Goal: Information Seeking & Learning: Find specific fact

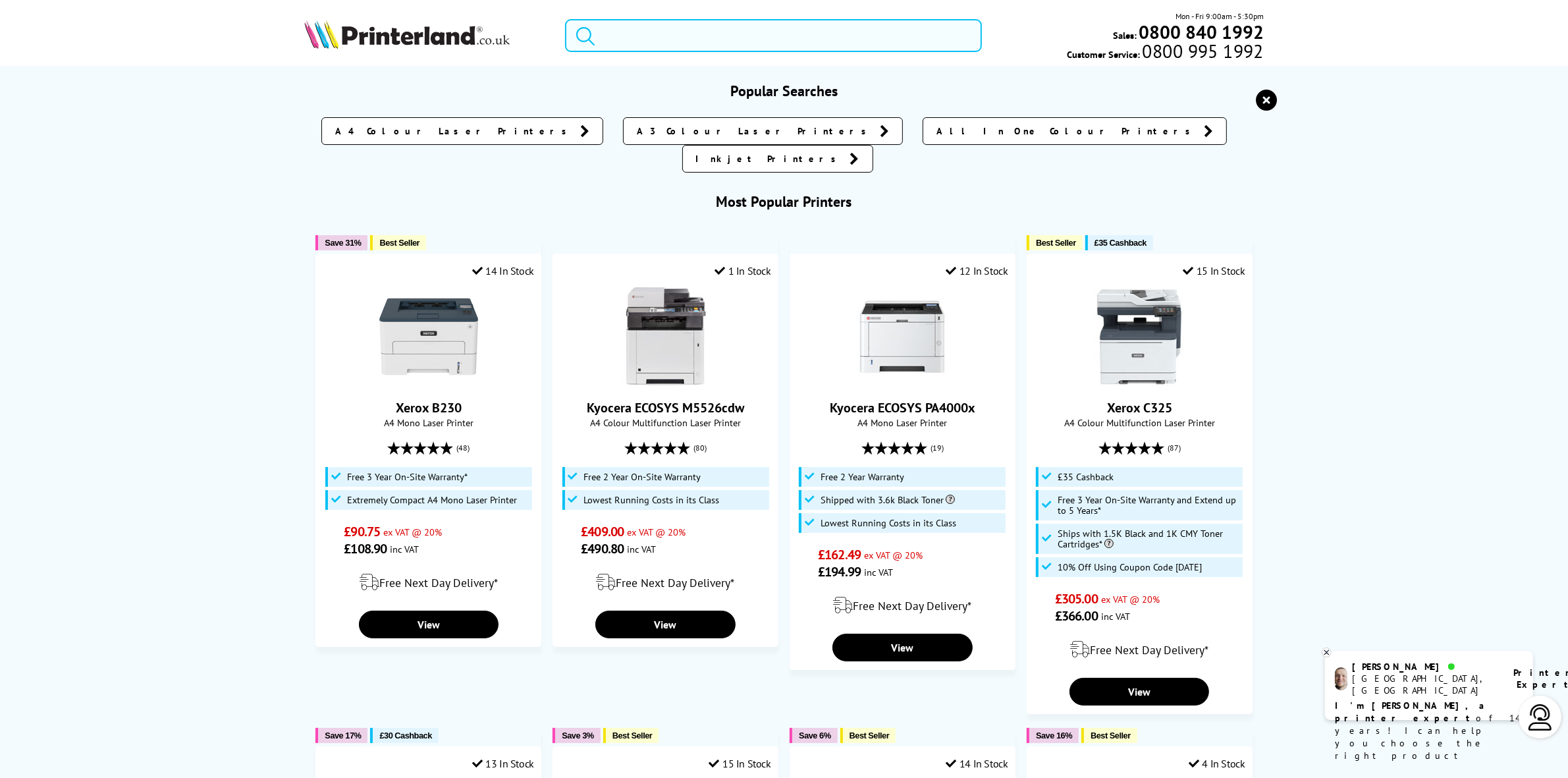
click at [738, 42] on input "search" at bounding box center [773, 35] width 416 height 33
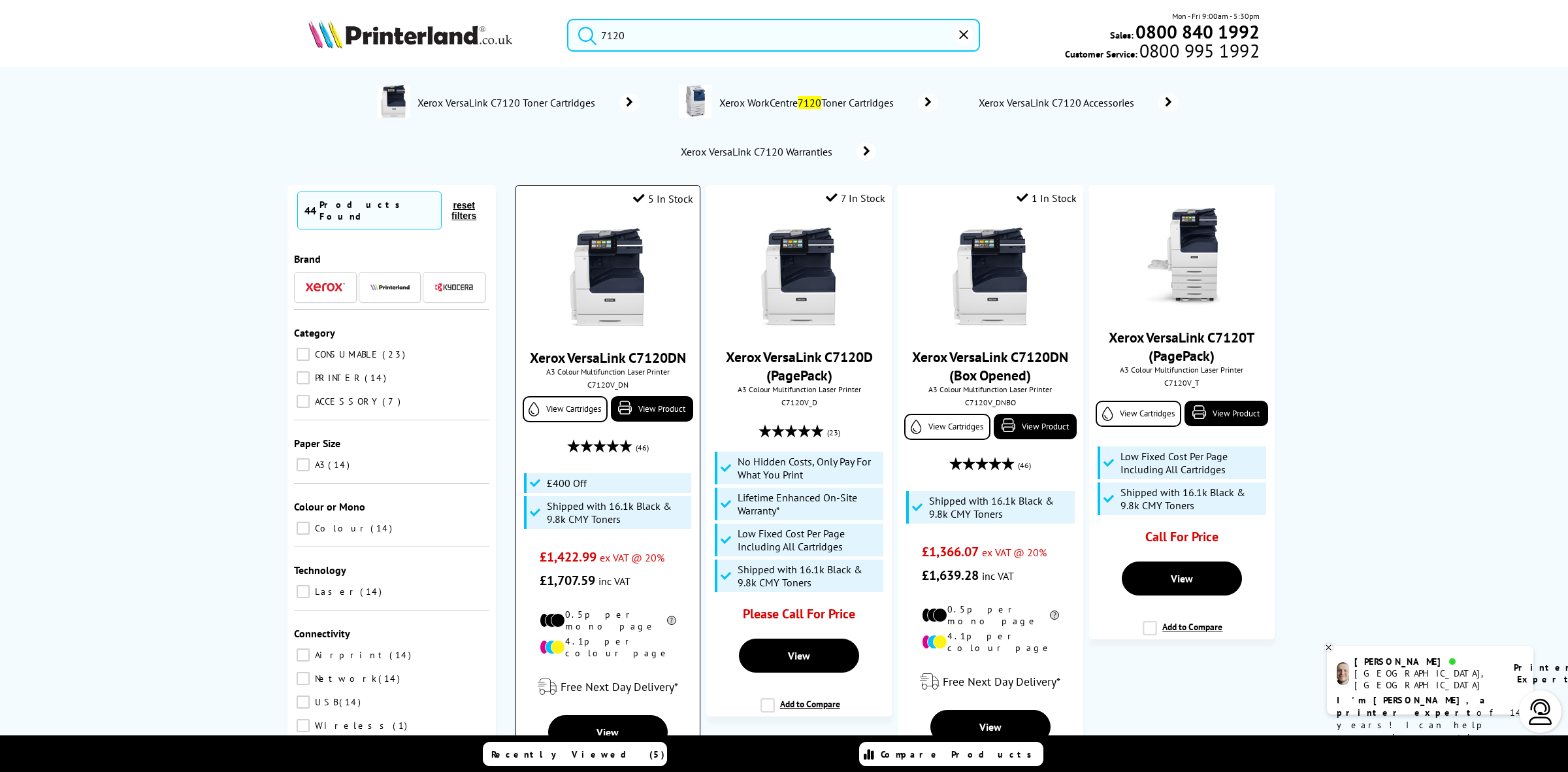
type input "7120"
click at [599, 278] on img at bounding box center [607, 277] width 98 height 98
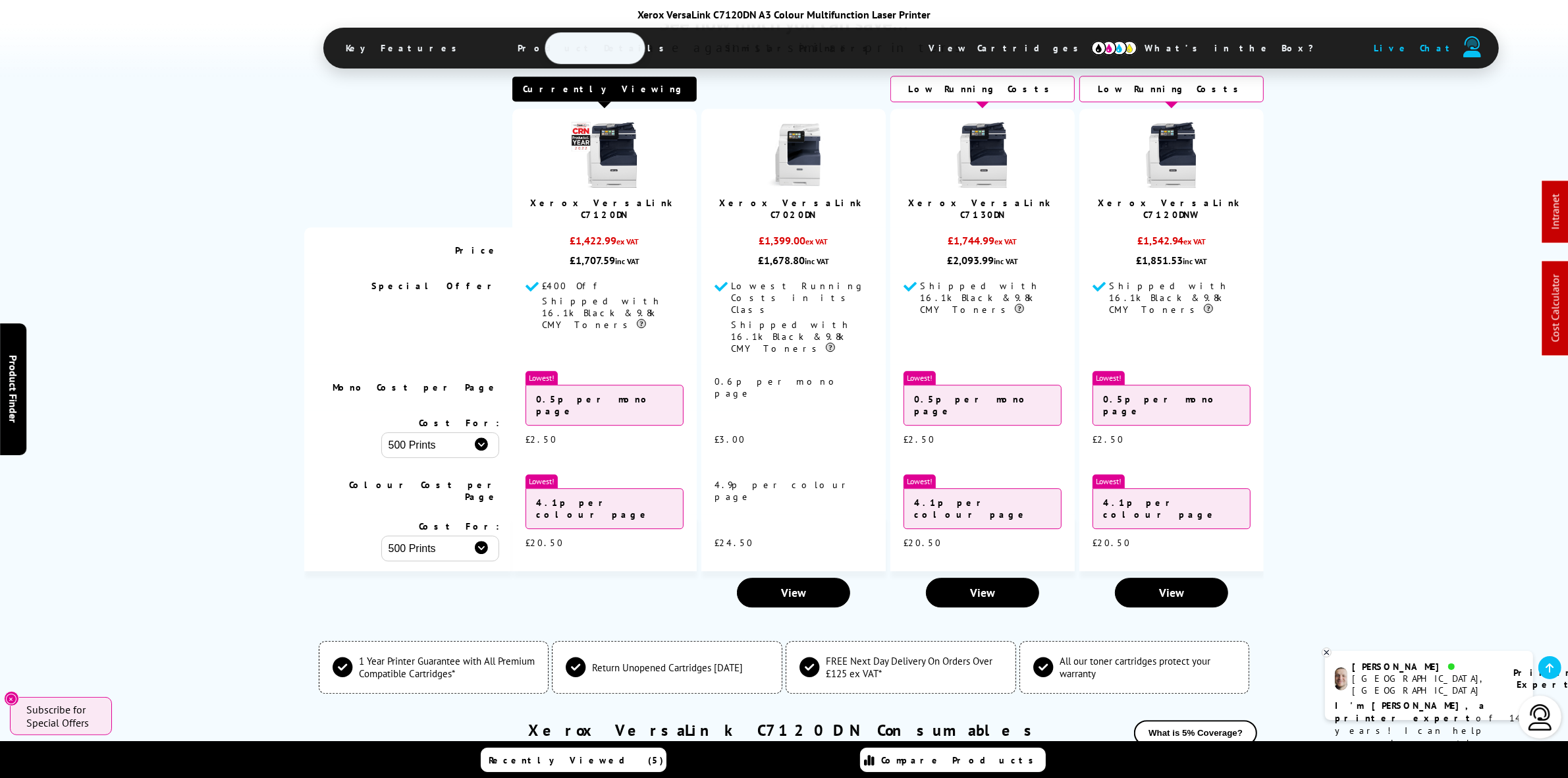
scroll to position [5135, 0]
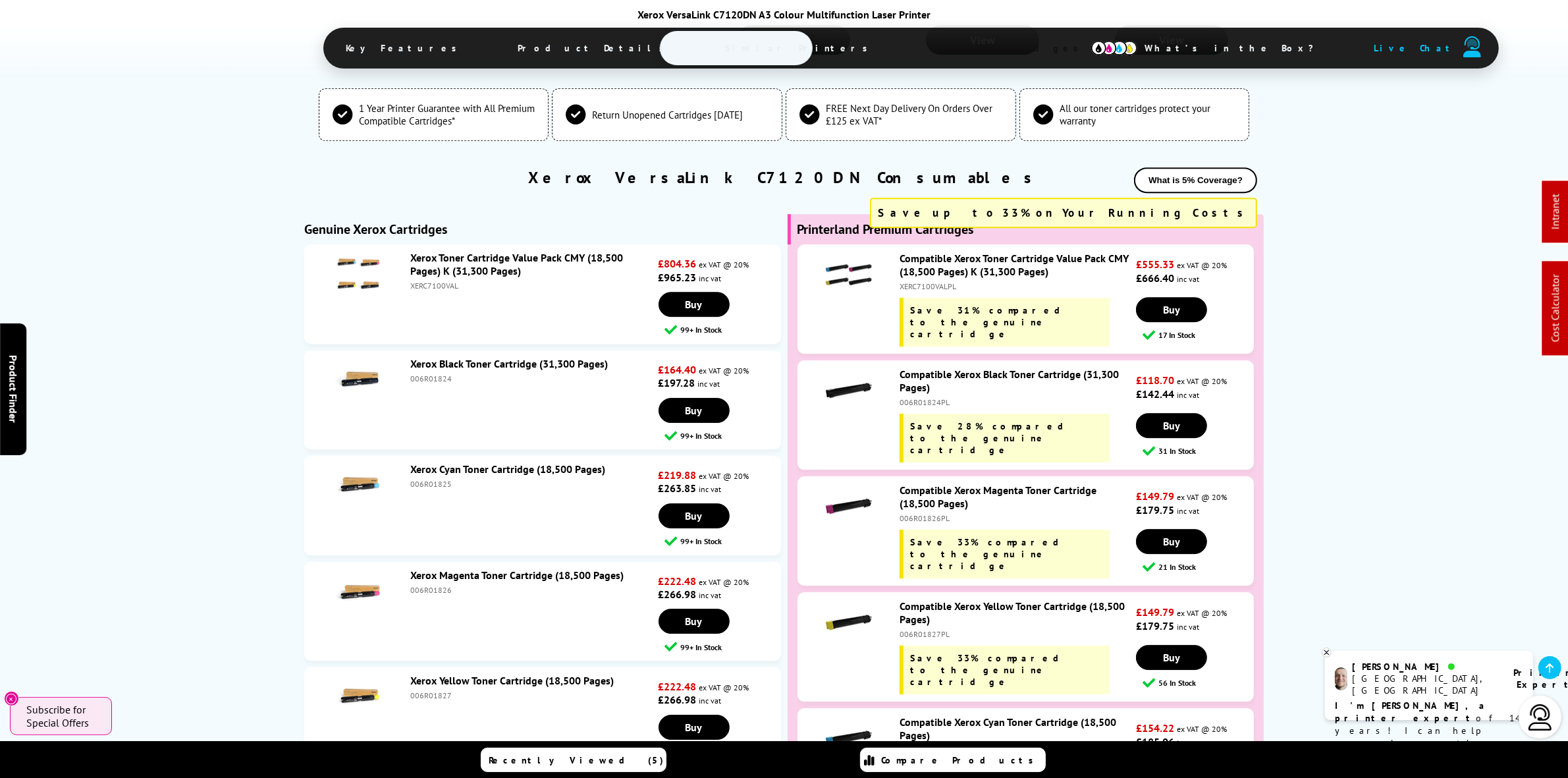
click at [429, 280] on div "XERC7100VAL" at bounding box center [533, 285] width 245 height 10
copy div "XERC7100VAL"
